Goal: Information Seeking & Learning: Learn about a topic

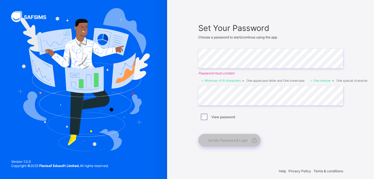
scroll to position [29, 0]
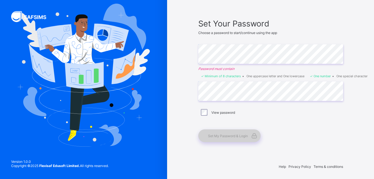
click at [241, 135] on span "Set My Password & Login" at bounding box center [228, 136] width 40 height 4
click at [241, 134] on span "Set My Password & Login" at bounding box center [228, 136] width 40 height 4
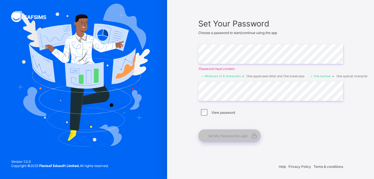
drag, startPoint x: 241, startPoint y: 134, endPoint x: 241, endPoint y: 147, distance: 12.5
click at [241, 147] on div "PRIME SCHOLARS' SCHOOL, KUBWA Set Your Password Choose a password to start/cont…" at bounding box center [270, 75] width 167 height 209
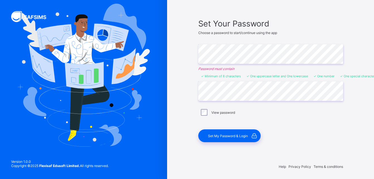
click at [290, 119] on div "Set Your Password Choose a password to start/continue using the app Enter Passw…" at bounding box center [270, 80] width 145 height 123
click at [234, 134] on span "Set My Password & Login" at bounding box center [228, 136] width 40 height 4
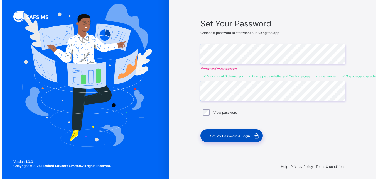
scroll to position [0, 0]
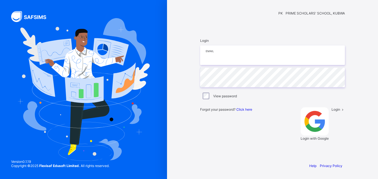
click at [214, 65] on input "email" at bounding box center [272, 54] width 145 height 19
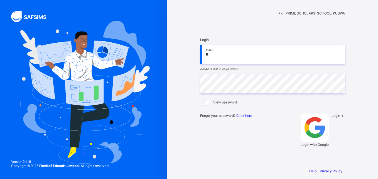
type input "**********"
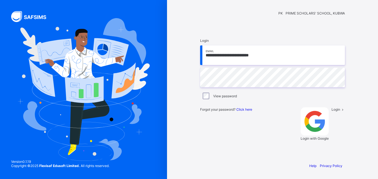
click at [331, 111] on span "Login" at bounding box center [335, 109] width 9 height 4
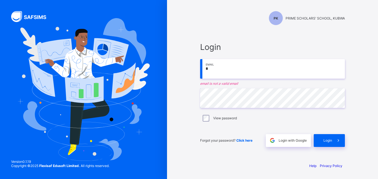
type input "**********"
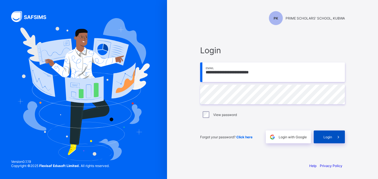
click at [323, 140] on div "Login" at bounding box center [328, 136] width 31 height 13
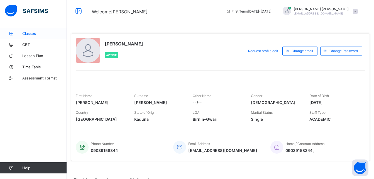
click at [35, 33] on span "Classes" at bounding box center [44, 33] width 45 height 4
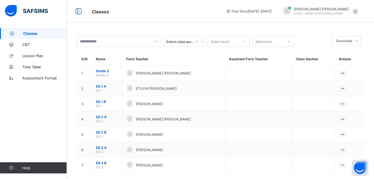
scroll to position [8, 0]
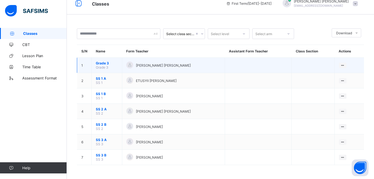
click at [105, 64] on span "Grade 3" at bounding box center [107, 63] width 22 height 4
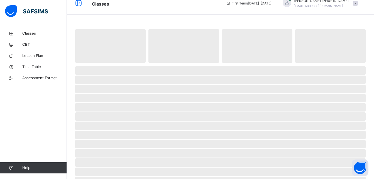
click at [105, 64] on span at bounding box center [220, 64] width 290 height 3
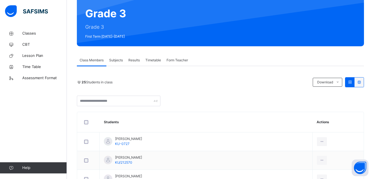
scroll to position [66, 0]
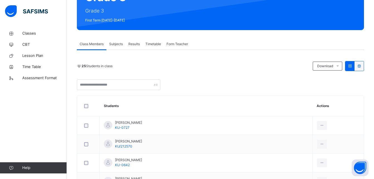
click at [116, 45] on span "Subjects" at bounding box center [116, 43] width 14 height 5
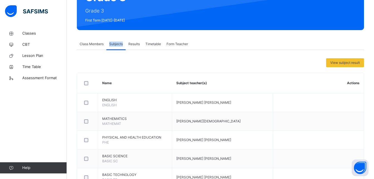
click at [116, 45] on span "Subjects" at bounding box center [116, 43] width 14 height 5
drag, startPoint x: 116, startPoint y: 45, endPoint x: 138, endPoint y: 45, distance: 21.7
click at [138, 45] on span "Results" at bounding box center [133, 43] width 11 height 5
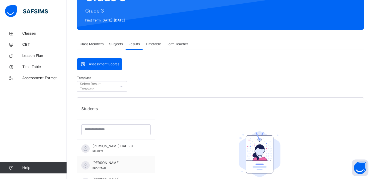
click at [118, 44] on span "Subjects" at bounding box center [116, 43] width 14 height 5
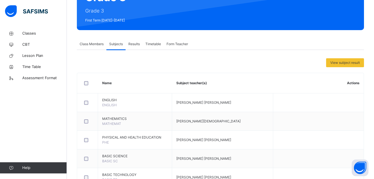
click at [142, 45] on div "Results" at bounding box center [133, 43] width 17 height 11
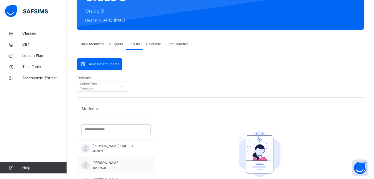
click at [150, 45] on span "Timetable" at bounding box center [153, 43] width 16 height 5
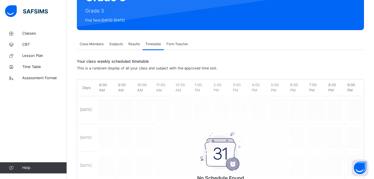
click at [172, 45] on span "Form Teacher" at bounding box center [176, 43] width 21 height 5
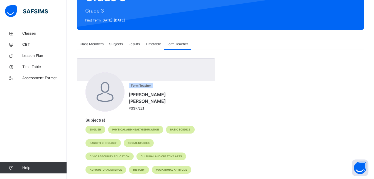
click at [155, 44] on span "Timetable" at bounding box center [153, 43] width 16 height 5
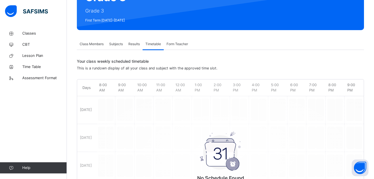
click at [172, 45] on span "Form Teacher" at bounding box center [176, 43] width 21 height 5
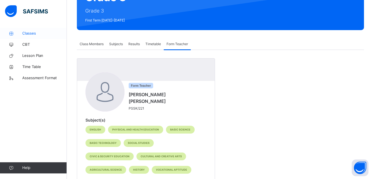
click at [26, 33] on span "Classes" at bounding box center [44, 34] width 45 height 6
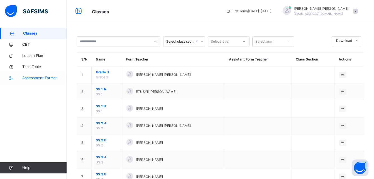
click at [44, 80] on span "Assessment Format" at bounding box center [44, 78] width 45 height 6
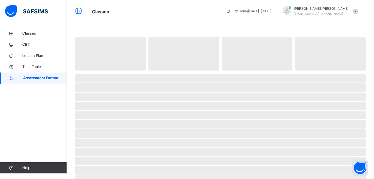
click at [44, 80] on span "Assessment Format" at bounding box center [45, 78] width 44 height 6
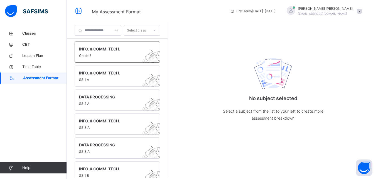
click at [121, 54] on span "Grade 3" at bounding box center [112, 55] width 66 height 5
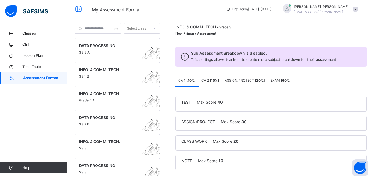
scroll to position [107, 0]
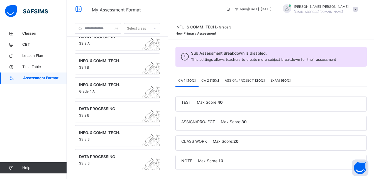
click at [219, 80] on b "[ 10 %]" at bounding box center [213, 80] width 9 height 4
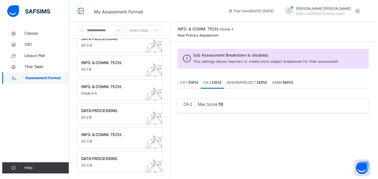
scroll to position [0, 0]
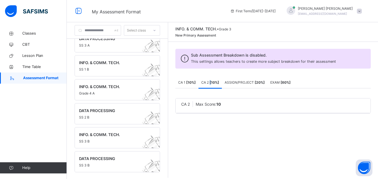
click at [219, 80] on b "[ 10 %]" at bounding box center [213, 82] width 9 height 4
drag, startPoint x: 222, startPoint y: 80, endPoint x: 247, endPoint y: 79, distance: 24.5
click at [247, 79] on div "ASSIGN/PROJECT [ 20 %]" at bounding box center [245, 82] width 46 height 11
drag, startPoint x: 247, startPoint y: 79, endPoint x: 292, endPoint y: 83, distance: 45.3
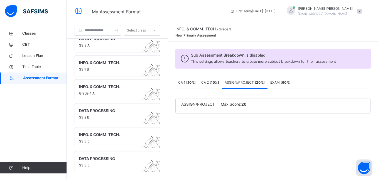
click at [290, 83] on span "EXAM [ 60 %]" at bounding box center [280, 82] width 20 height 4
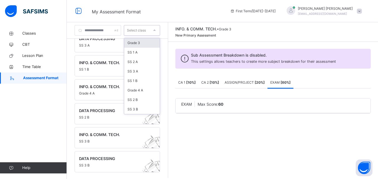
click at [159, 32] on div at bounding box center [154, 30] width 9 height 9
click at [230, 140] on div "INFO. & COMM. TECH. • Grade 3 New Primary Assessment Sub Assessment Breakdown i…" at bounding box center [273, 99] width 210 height 155
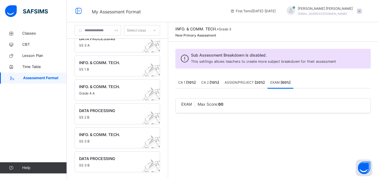
click at [11, 12] on img at bounding box center [26, 11] width 43 height 12
